Goal: Complete application form

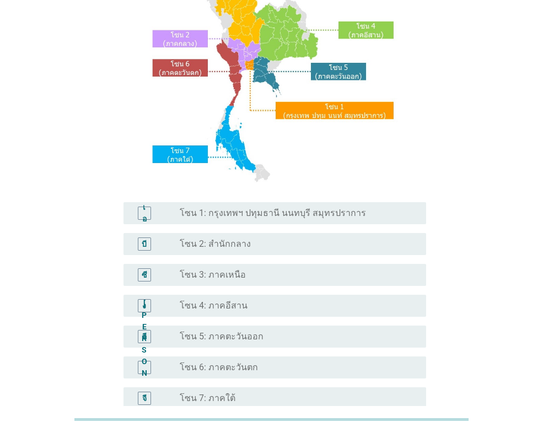
scroll to position [239, 0]
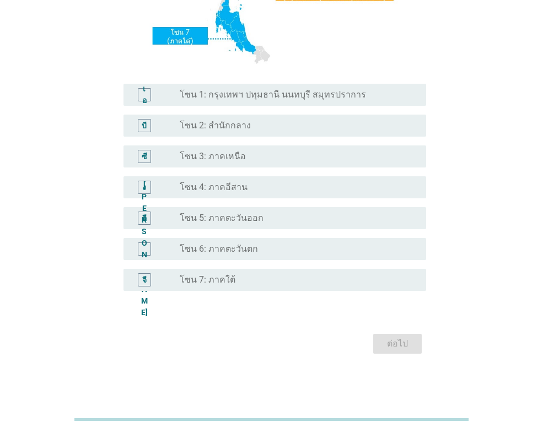
click at [218, 279] on font "โซน 7: ภาคใต้" at bounding box center [208, 279] width 56 height 10
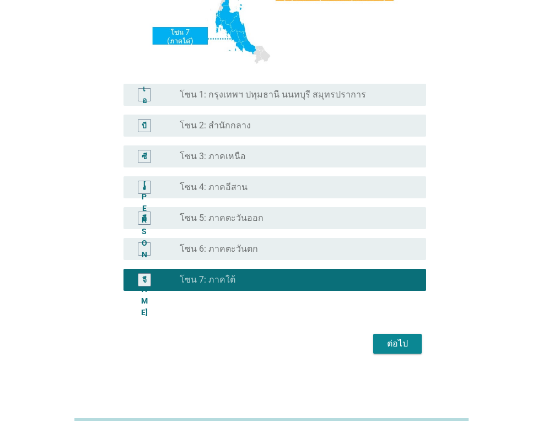
click at [407, 343] on font "ต่อไป" at bounding box center [397, 343] width 21 height 10
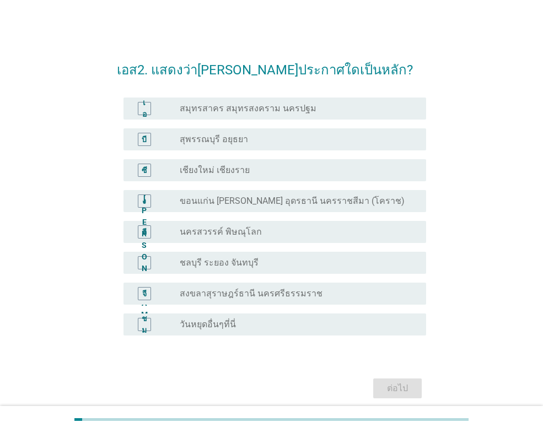
click at [257, 288] on font "สงขลาสุราษฎร์ธานี นครศรีธรรมราช" at bounding box center [251, 293] width 143 height 10
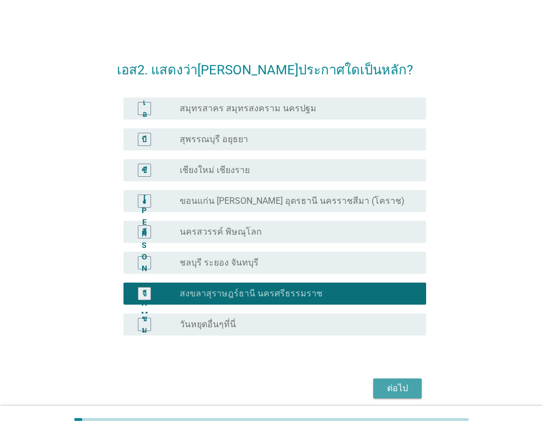
click at [402, 388] on font "ต่อไป" at bounding box center [397, 388] width 21 height 10
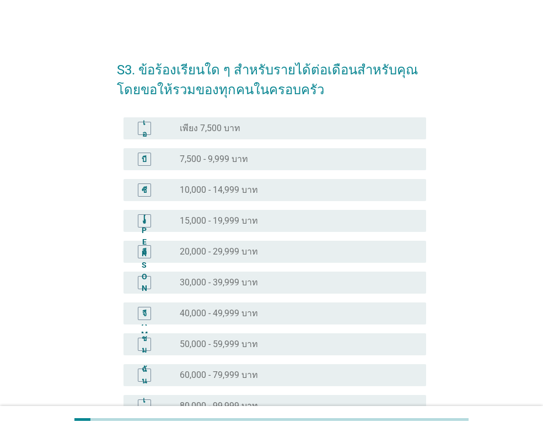
click at [204, 285] on font "30,000 - 39,999 บาท" at bounding box center [219, 282] width 78 height 10
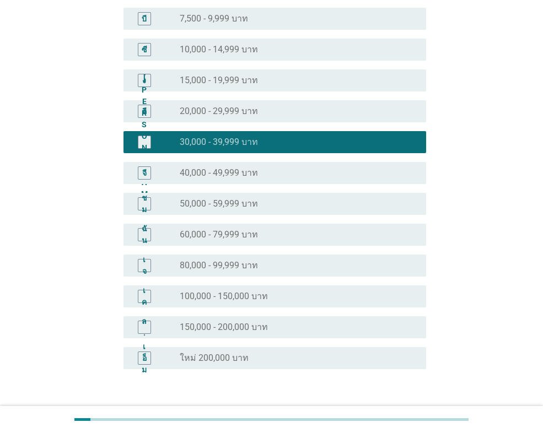
scroll to position [218, 0]
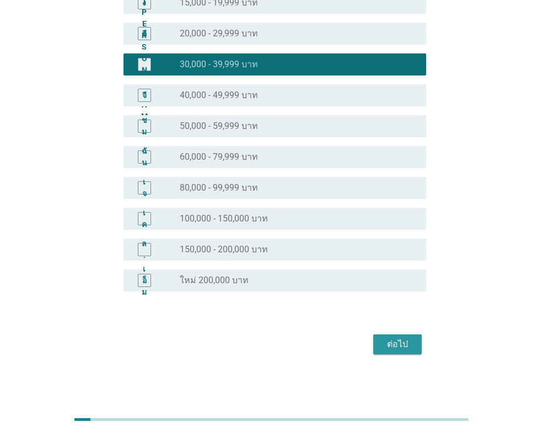
click at [392, 339] on font "ต่อไป" at bounding box center [397, 344] width 21 height 10
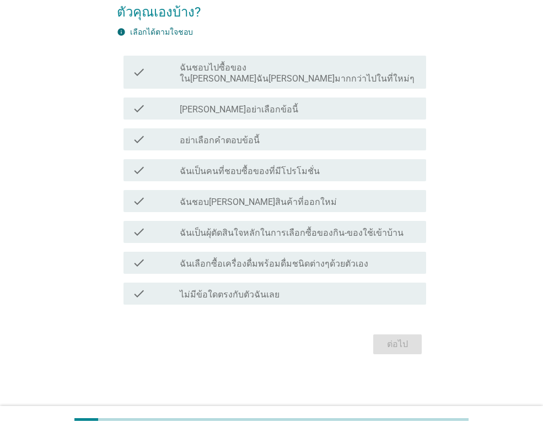
scroll to position [0, 0]
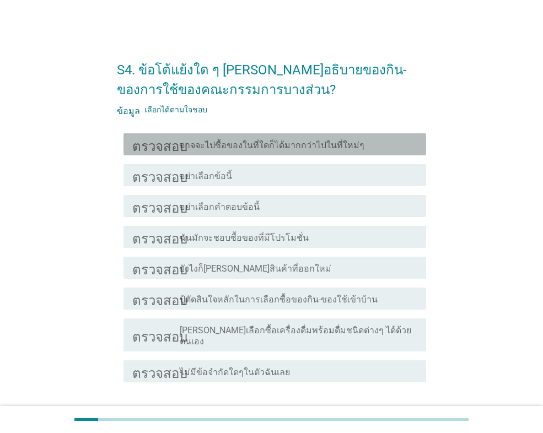
click at [330, 145] on font "อาจจะไปซื้อของในที่ใดก็ได้มากกว่าไปในที่ใหม่ๆ" at bounding box center [272, 145] width 185 height 10
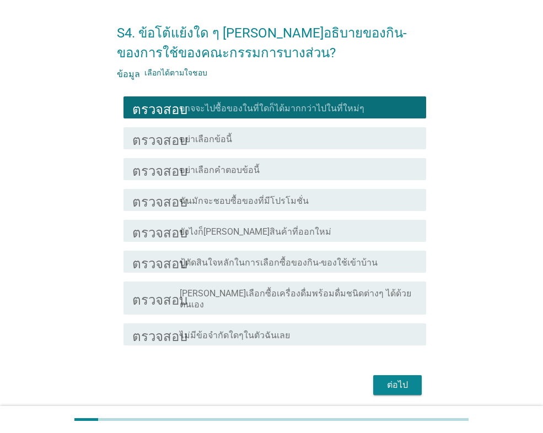
scroll to position [67, 0]
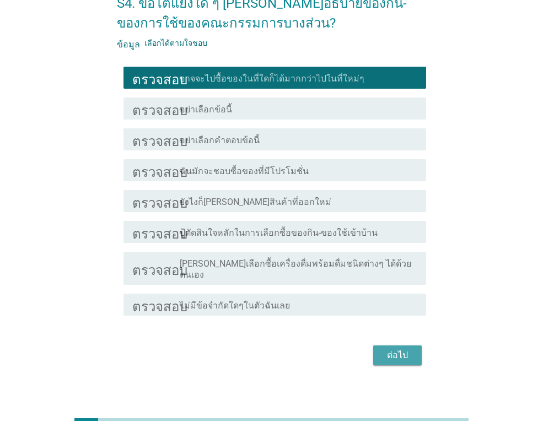
click at [413, 349] on button "ต่อไป" at bounding box center [397, 356] width 48 height 20
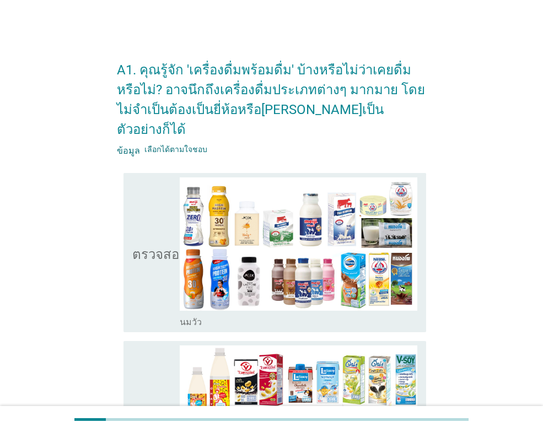
scroll to position [331, 0]
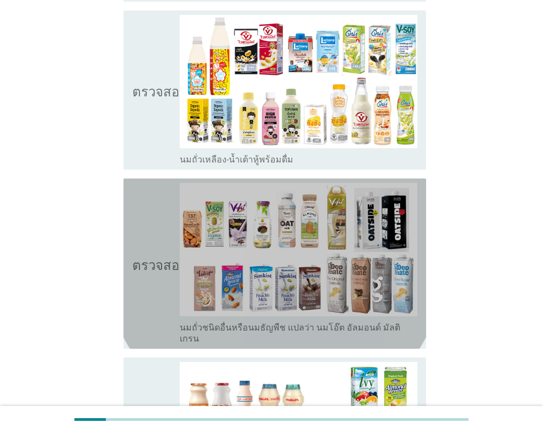
click at [165, 205] on icon "ตรวจสอบ" at bounding box center [159, 263] width 55 height 161
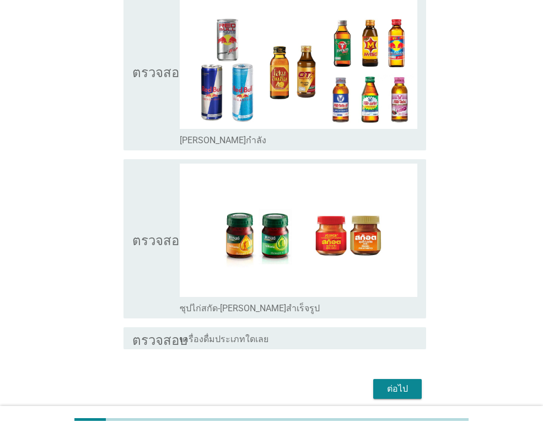
scroll to position [2225, 0]
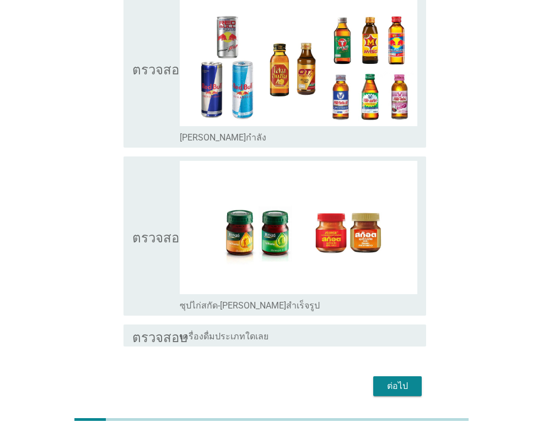
click at [393, 381] on font "ต่อไป" at bounding box center [397, 386] width 21 height 10
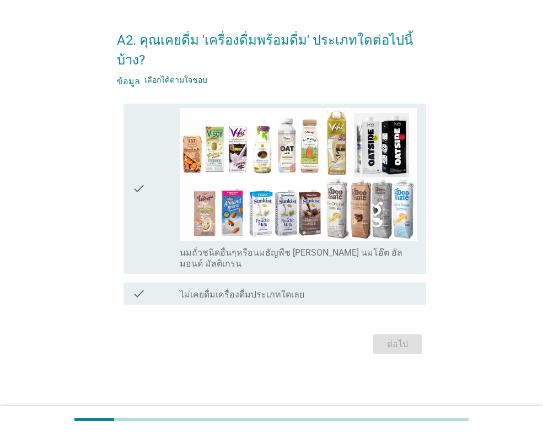
scroll to position [0, 0]
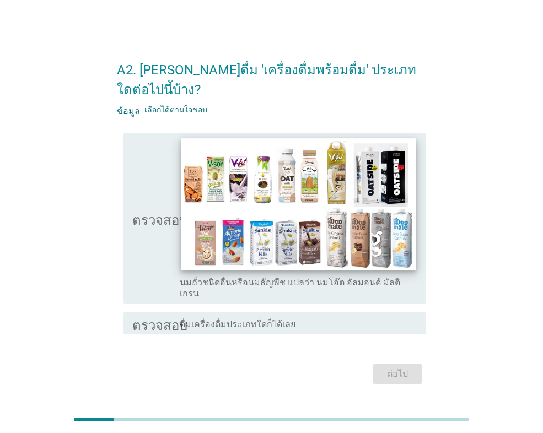
click at [293, 213] on img at bounding box center [298, 204] width 235 height 132
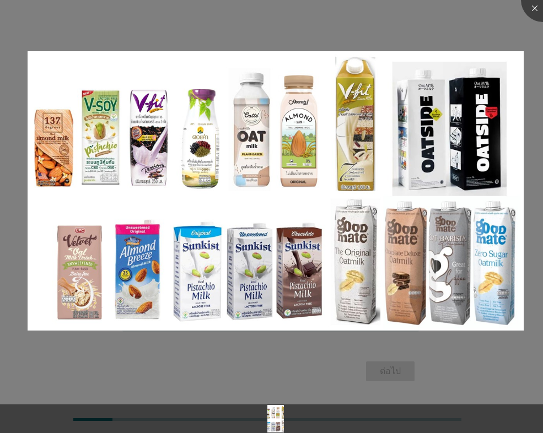
click at [0, 0] on li at bounding box center [0, 0] width 0 height 0
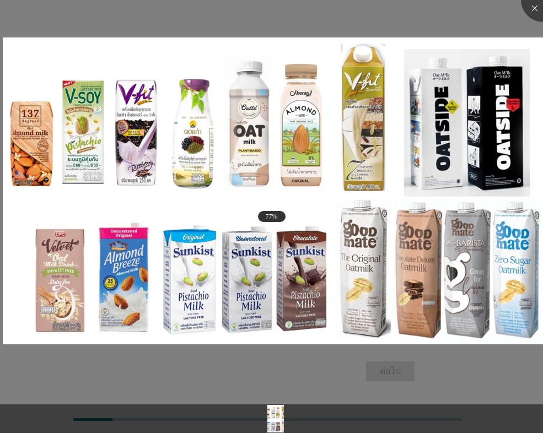
click at [0, 0] on li at bounding box center [0, 0] width 0 height 0
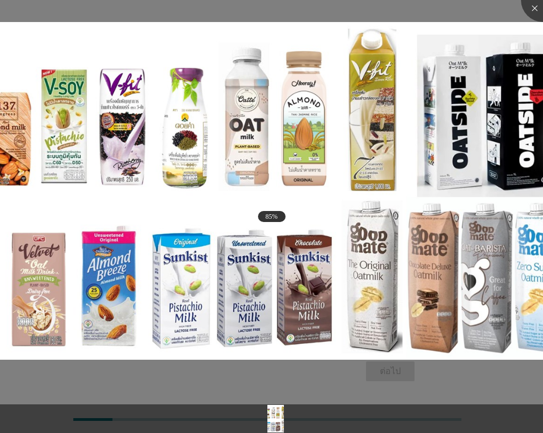
click at [0, 0] on li at bounding box center [0, 0] width 0 height 0
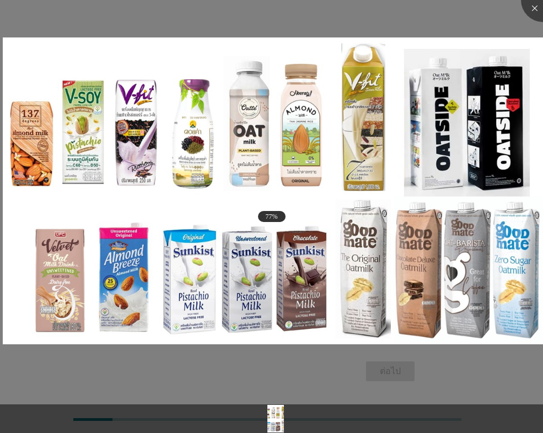
click at [0, 0] on li at bounding box center [0, 0] width 0 height 0
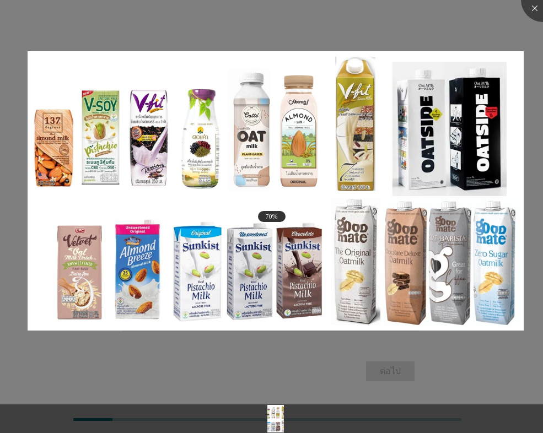
click at [0, 0] on li at bounding box center [0, 0] width 0 height 0
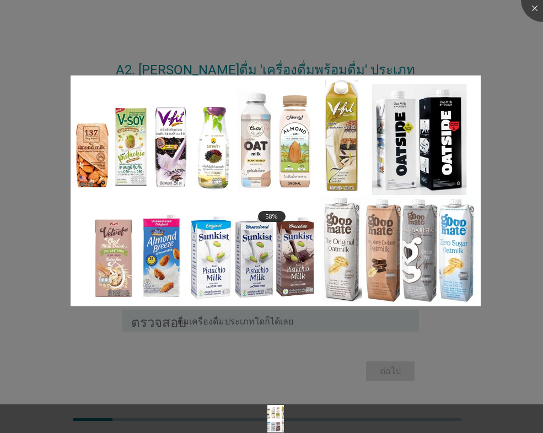
click at [0, 0] on li at bounding box center [0, 0] width 0 height 0
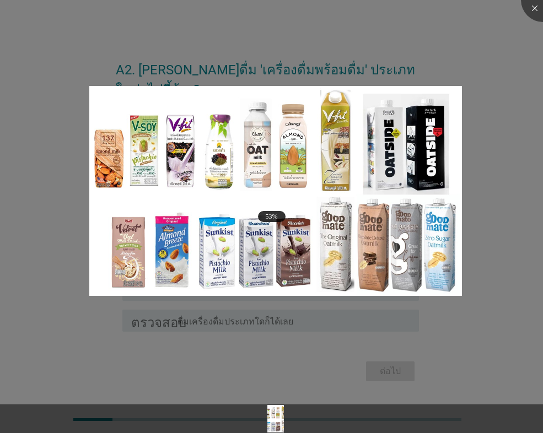
click at [0, 0] on li at bounding box center [0, 0] width 0 height 0
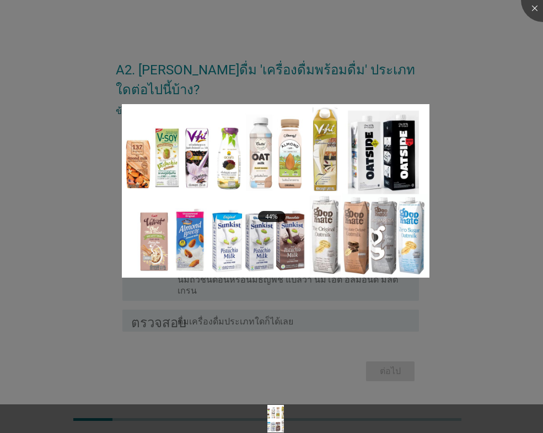
click at [0, 0] on li at bounding box center [0, 0] width 0 height 0
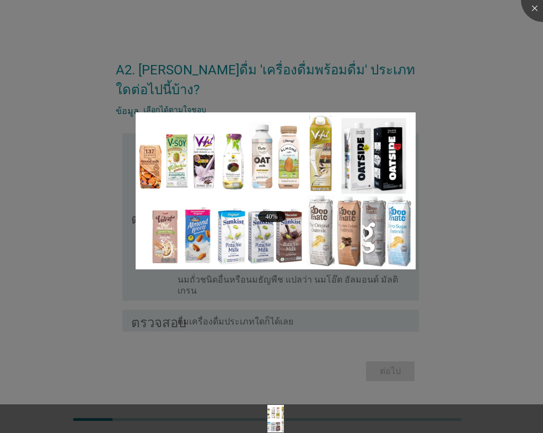
click at [0, 0] on li at bounding box center [0, 0] width 0 height 0
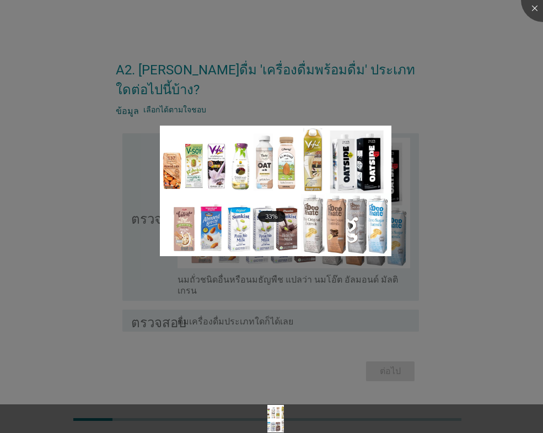
click at [0, 0] on li at bounding box center [0, 0] width 0 height 0
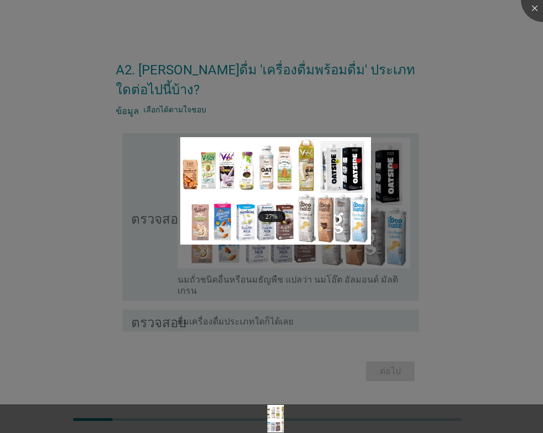
click at [0, 0] on li at bounding box center [0, 0] width 0 height 0
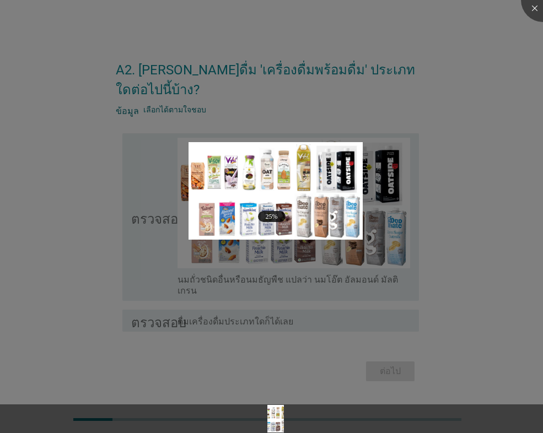
click at [0, 0] on li at bounding box center [0, 0] width 0 height 0
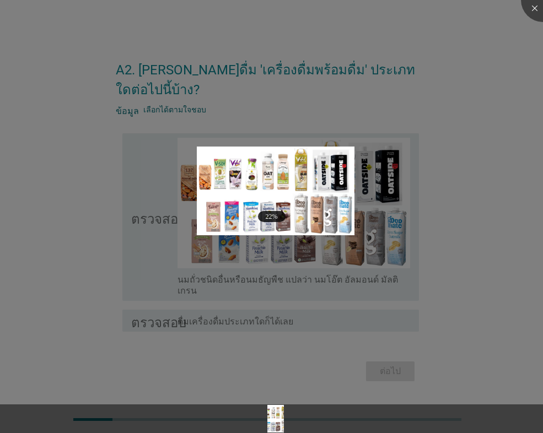
click at [170, 230] on div at bounding box center [271, 216] width 543 height 433
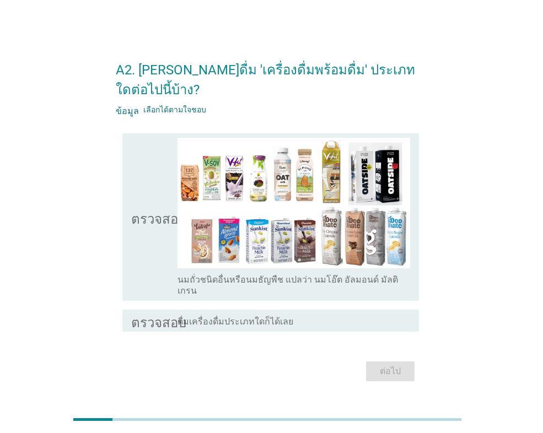
click at [155, 224] on div at bounding box center [271, 216] width 543 height 433
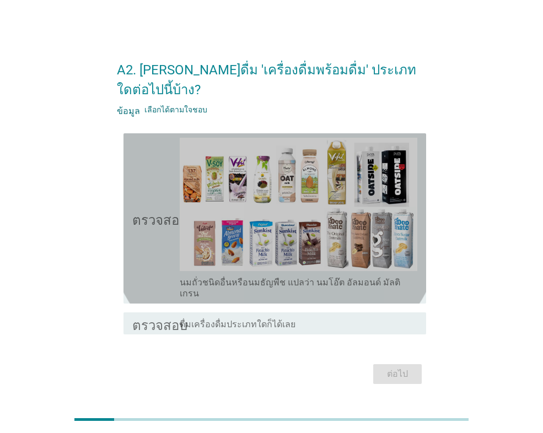
click at [155, 224] on icon "ตรวจสอบ" at bounding box center [159, 218] width 55 height 161
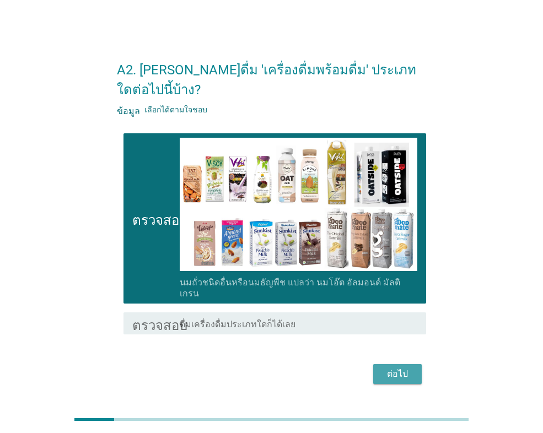
click at [398, 369] on font "ต่อไป" at bounding box center [397, 374] width 21 height 10
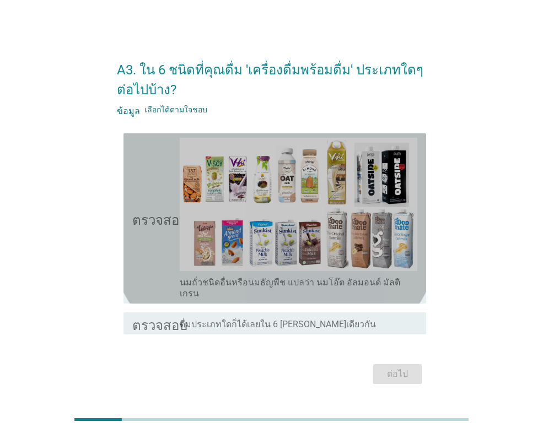
click at [138, 223] on font "ตรวจสอบ" at bounding box center [159, 218] width 55 height 13
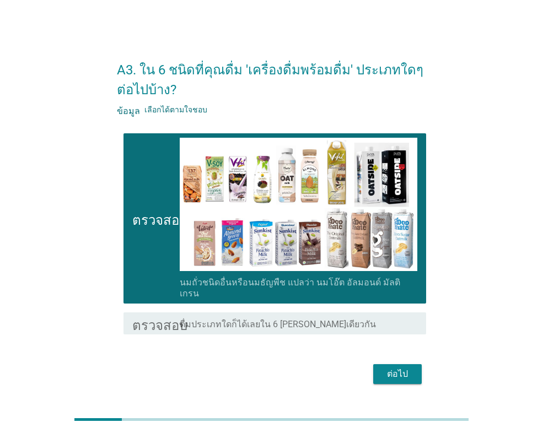
click at [388, 369] on font "ต่อไป" at bounding box center [397, 374] width 21 height 10
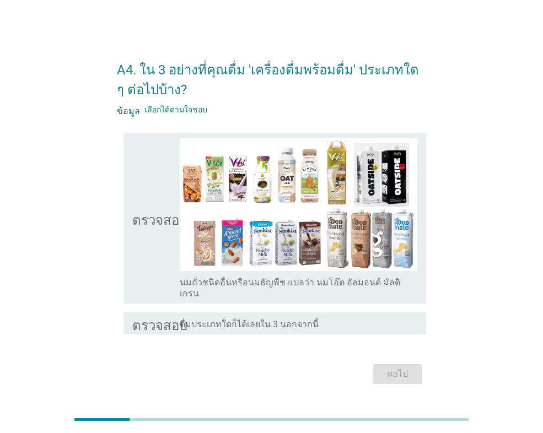
click at [144, 252] on icon "ตรวจสอบ" at bounding box center [159, 218] width 55 height 161
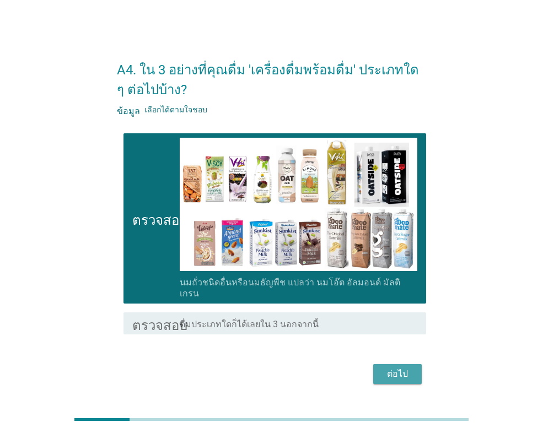
click at [412, 368] on div "ต่อไป" at bounding box center [397, 374] width 31 height 13
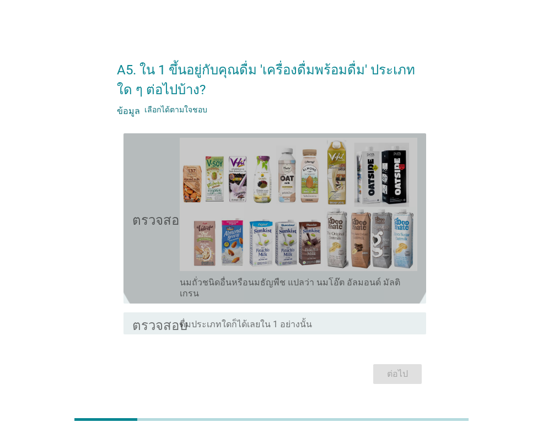
click at [131, 236] on div "ตรวจสอบ โครงร่างกล่องกาเครื่องหมายว่าง นมถั่วชนิดอื่นหรือนมธัญพืช แปลว่า นมโอ๊ต…" at bounding box center [274, 218] width 303 height 170
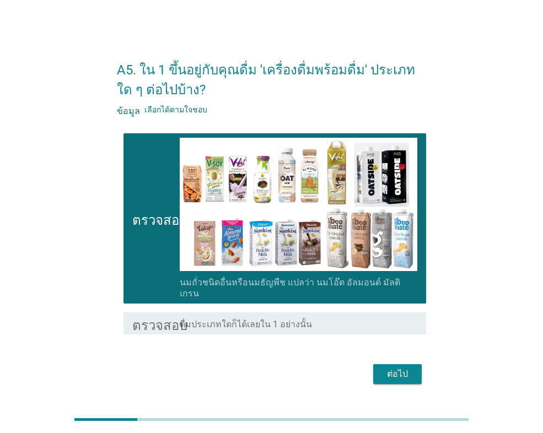
click at [409, 368] on div "ต่อไป" at bounding box center [397, 374] width 31 height 13
